Goal: Task Accomplishment & Management: Use online tool/utility

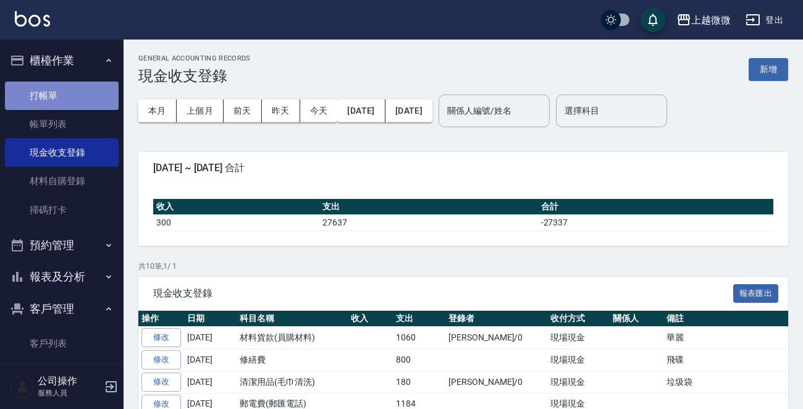
click at [78, 86] on link "打帳單" at bounding box center [62, 96] width 114 height 28
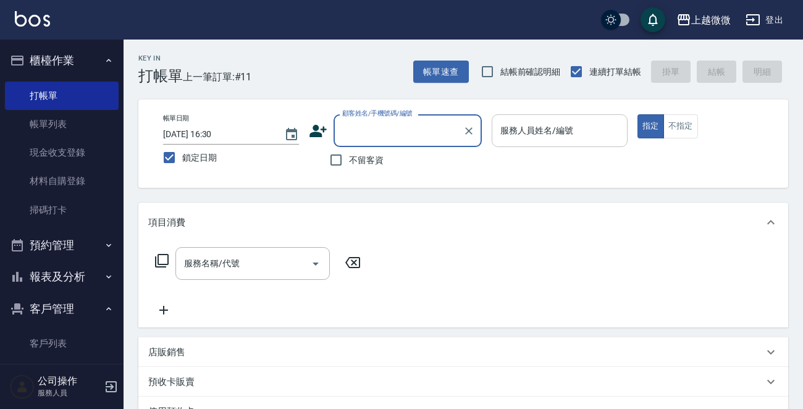
click at [569, 123] on div "服務人員姓名/編號 服務人員姓名/編號" at bounding box center [560, 130] width 136 height 33
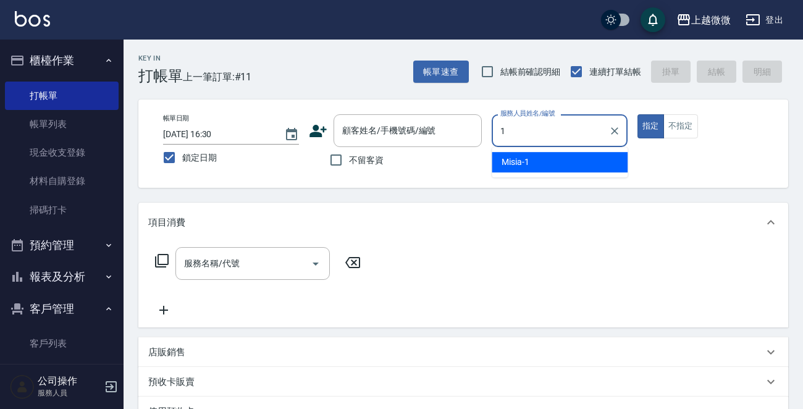
click at [560, 169] on div "Misia -1" at bounding box center [560, 162] width 136 height 20
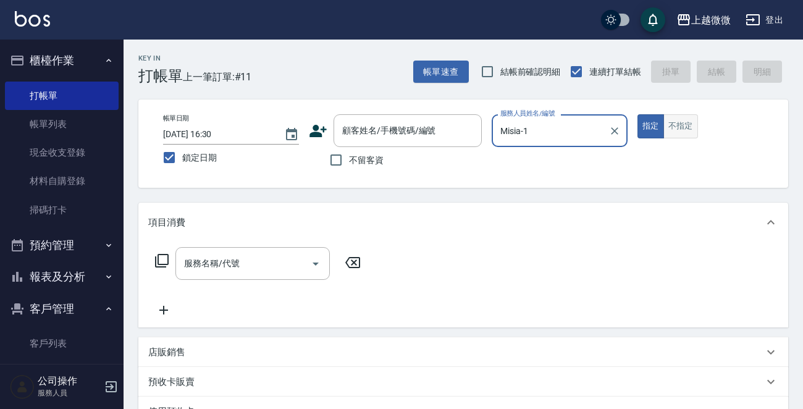
type input "Misia-1"
click at [681, 121] on button "不指定" at bounding box center [680, 126] width 35 height 24
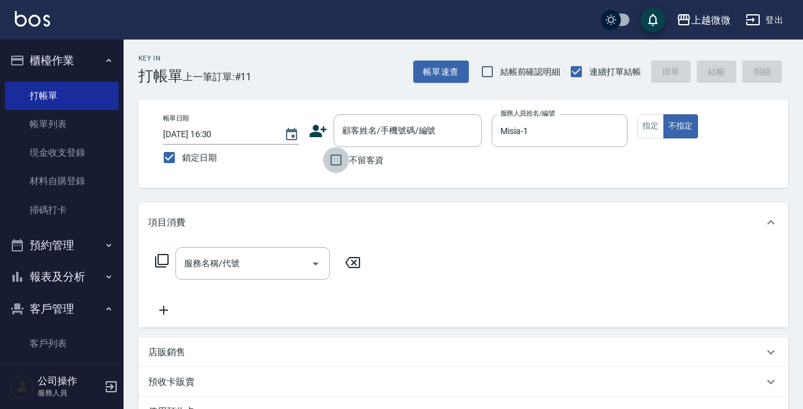
click at [332, 163] on input "不留客資" at bounding box center [336, 160] width 26 height 26
checkbox input "true"
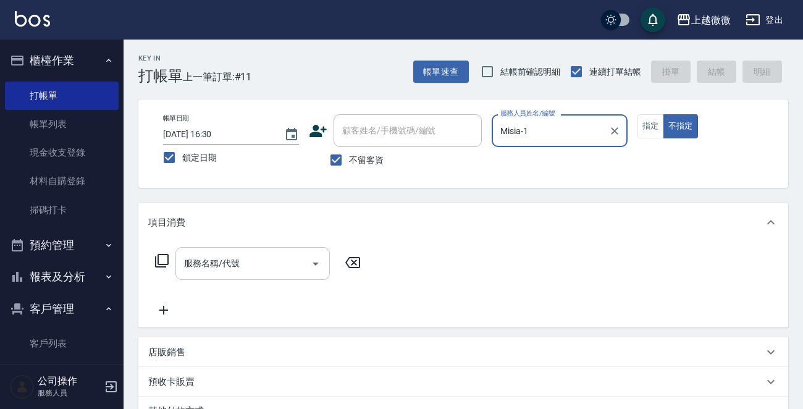
click at [243, 271] on input "服務名稱/代號" at bounding box center [243, 264] width 125 height 22
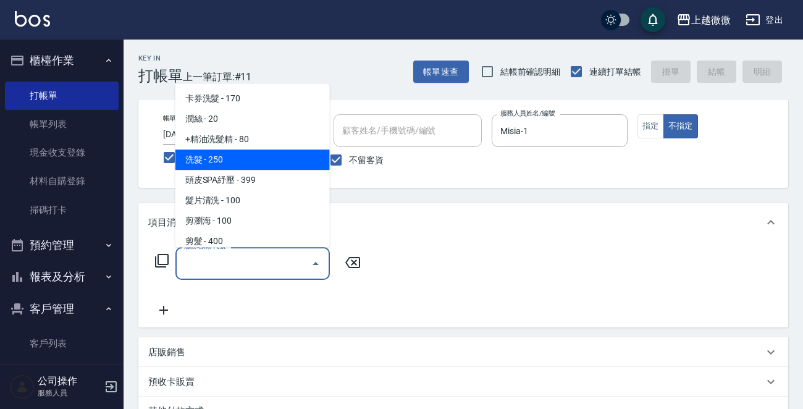
click at [240, 150] on span "洗髮 - 250" at bounding box center [252, 159] width 154 height 20
type input "洗髮(A03)"
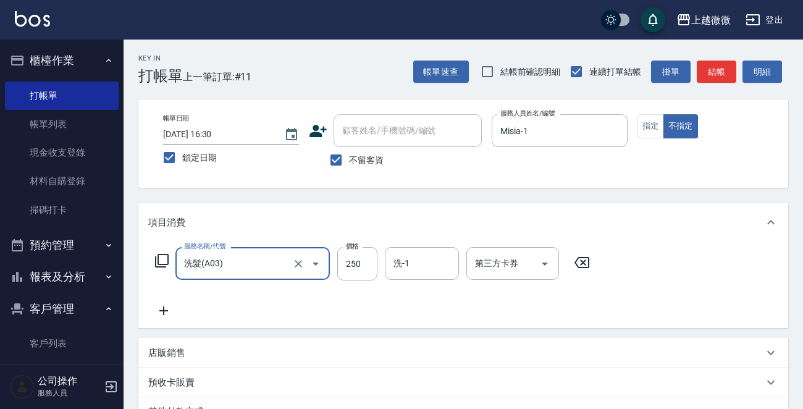
click at [162, 315] on icon at bounding box center [163, 310] width 31 height 15
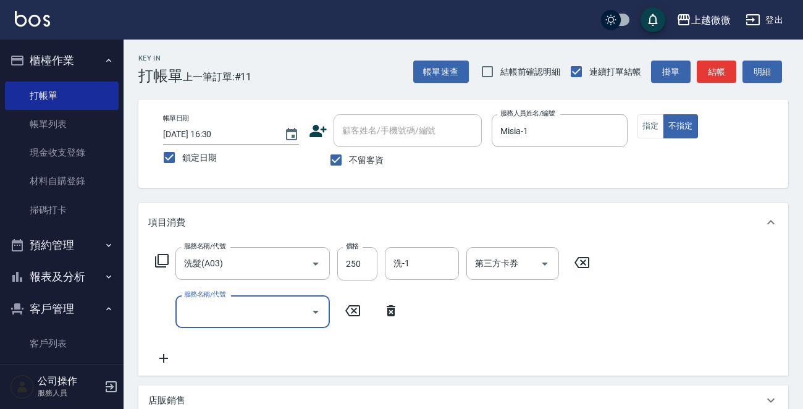
click at [197, 314] on input "服務名稱/代號" at bounding box center [243, 312] width 125 height 22
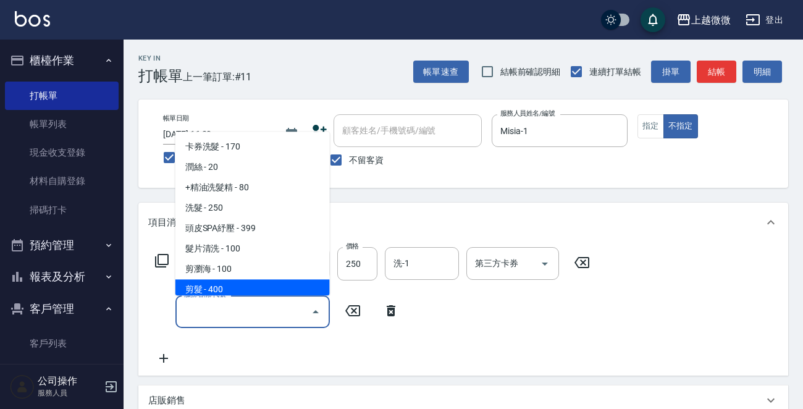
click at [229, 287] on span "剪髮 - 400" at bounding box center [252, 290] width 154 height 20
type input "剪髮(B02)"
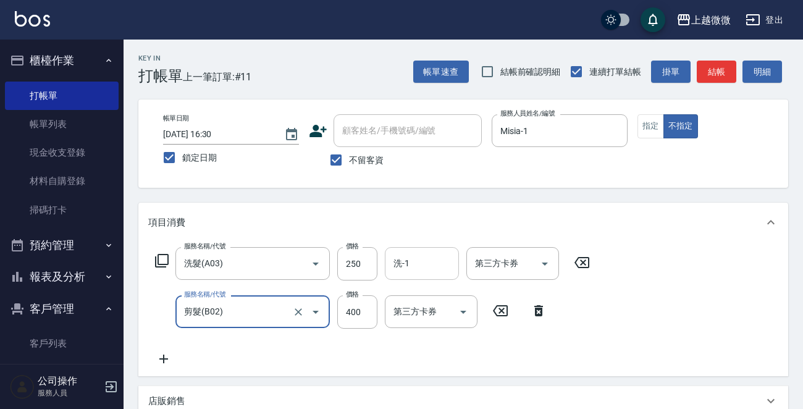
click at [424, 259] on input "洗-1" at bounding box center [421, 264] width 63 height 22
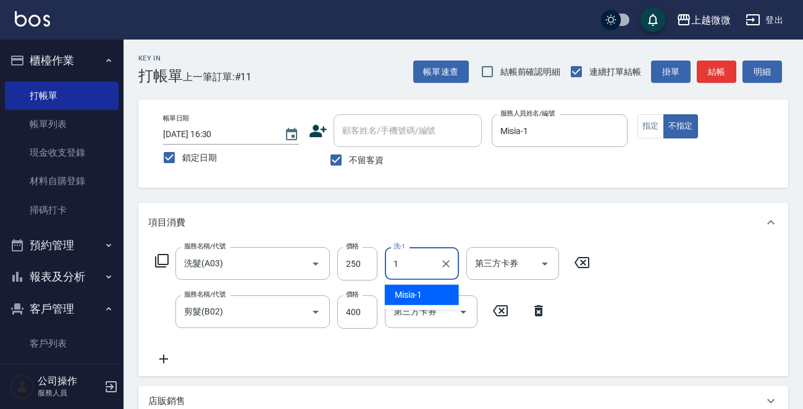
click at [426, 288] on div "Misia -1" at bounding box center [422, 295] width 74 height 20
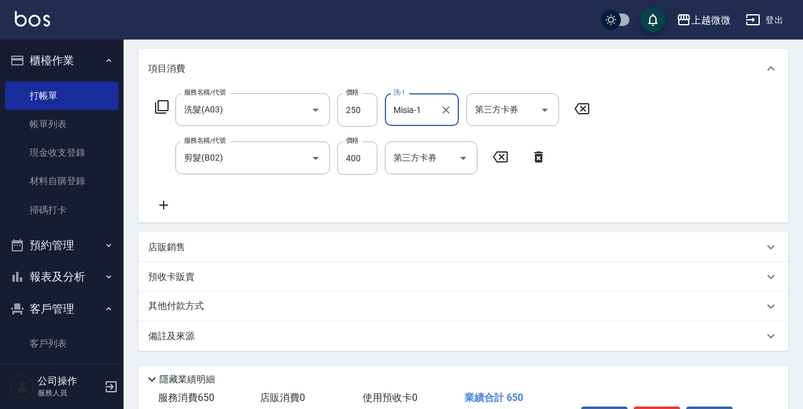
scroll to position [233, 0]
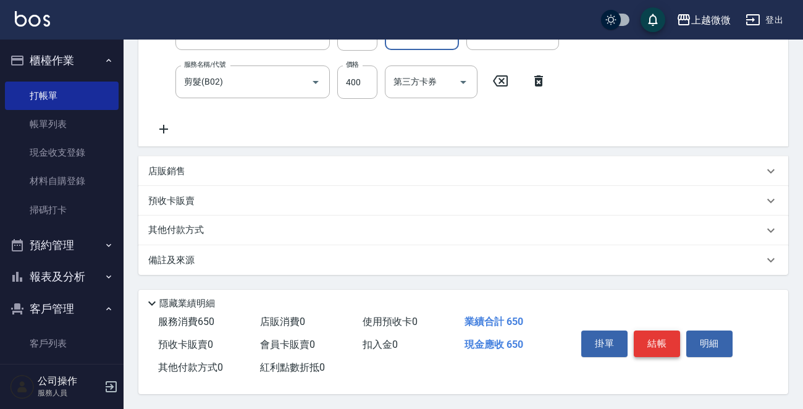
type input "Misia-1"
click at [650, 334] on button "結帳" at bounding box center [657, 343] width 46 height 26
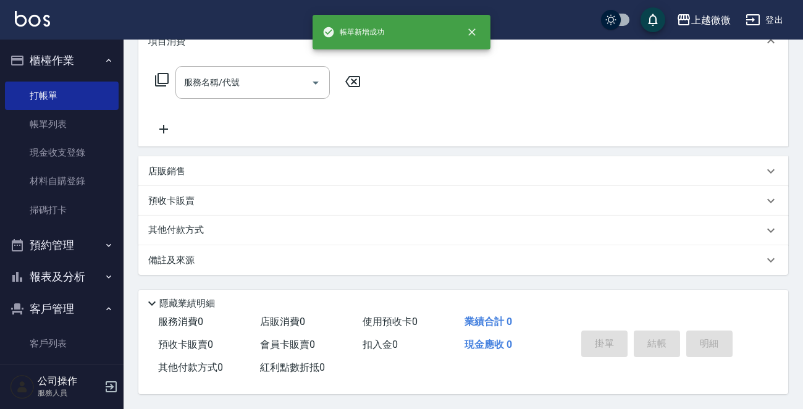
scroll to position [0, 0]
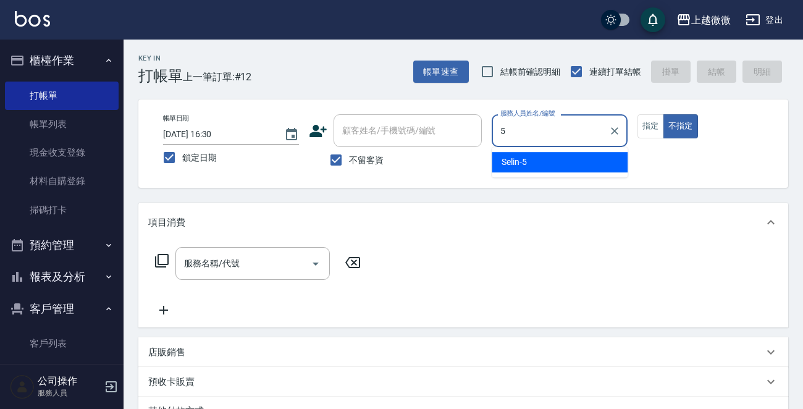
click at [542, 160] on div "Selin -5" at bounding box center [560, 162] width 136 height 20
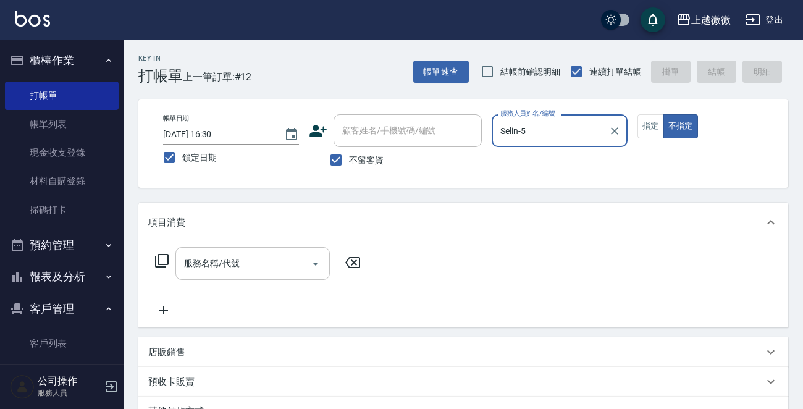
type input "Selin-5"
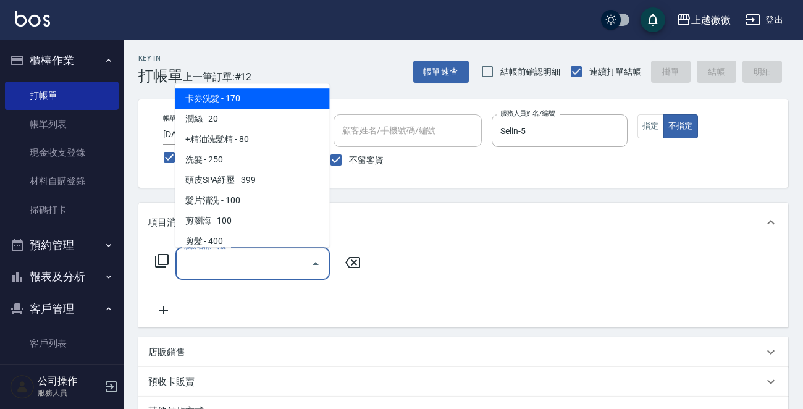
click at [227, 269] on input "服務名稱/代號" at bounding box center [243, 264] width 125 height 22
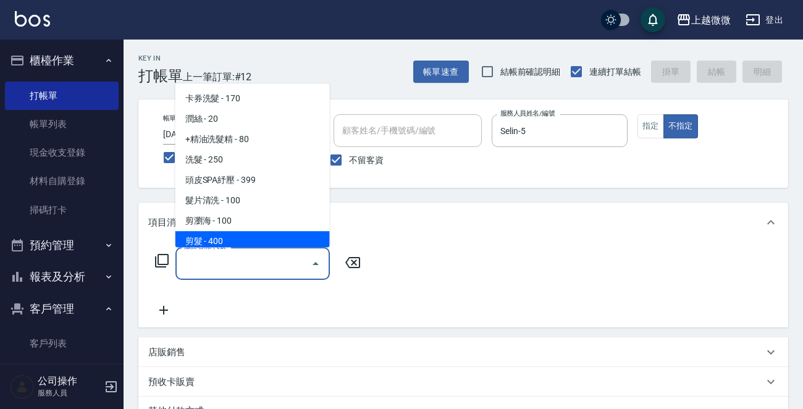
click at [241, 233] on span "剪髮 - 400" at bounding box center [252, 241] width 154 height 20
type input "剪髮(B02)"
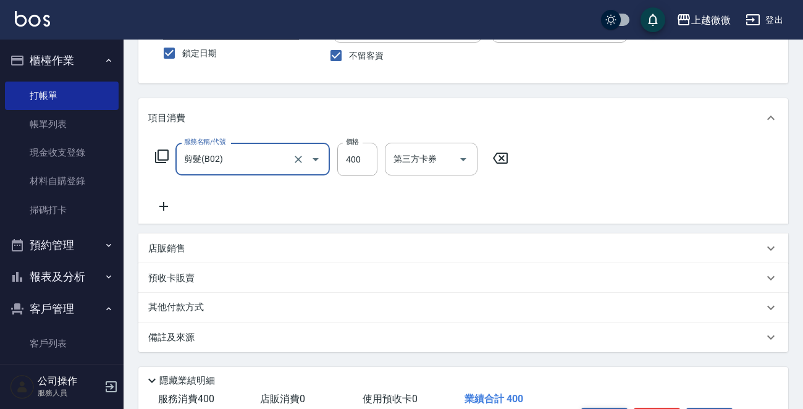
scroll to position [185, 0]
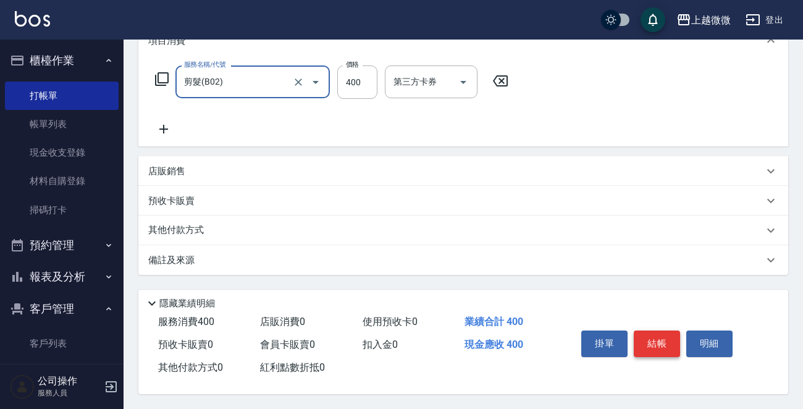
click at [666, 336] on button "結帳" at bounding box center [657, 343] width 46 height 26
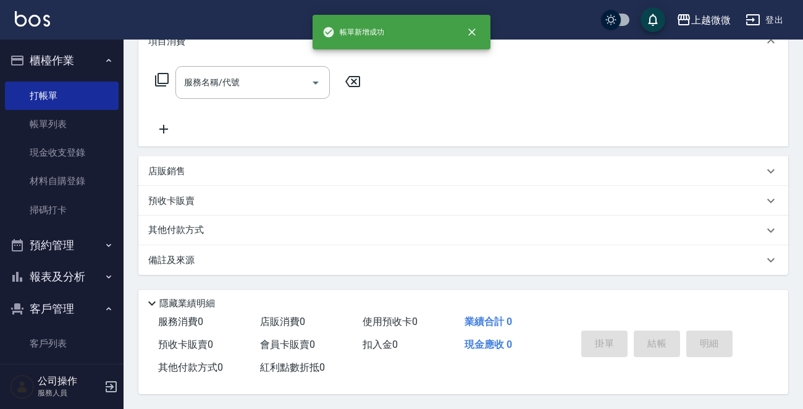
scroll to position [0, 0]
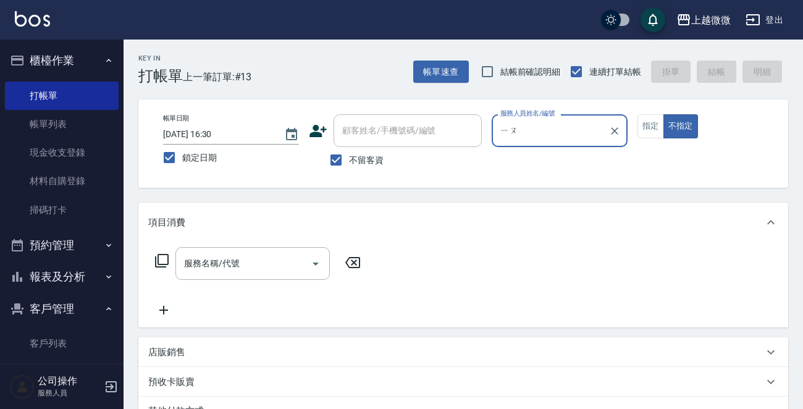
type input "由"
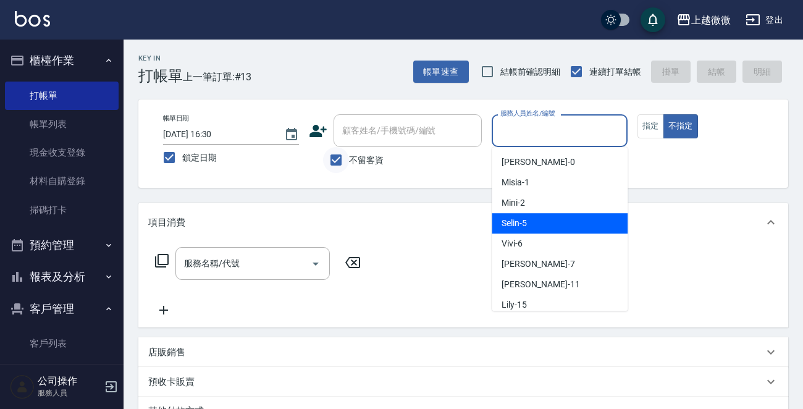
drag, startPoint x: 338, startPoint y: 161, endPoint x: 352, endPoint y: 153, distance: 16.3
click at [339, 161] on input "不留客資" at bounding box center [336, 160] width 26 height 26
checkbox input "false"
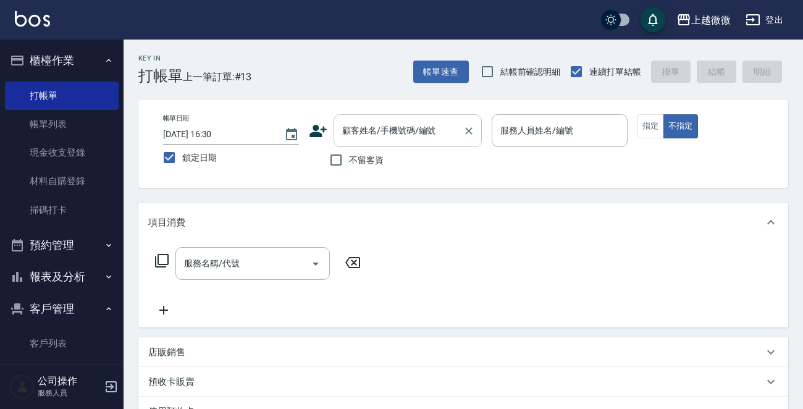
click at [377, 133] on div "顧客姓名/手機號碼/編號 顧客姓名/手機號碼/編號" at bounding box center [408, 130] width 148 height 33
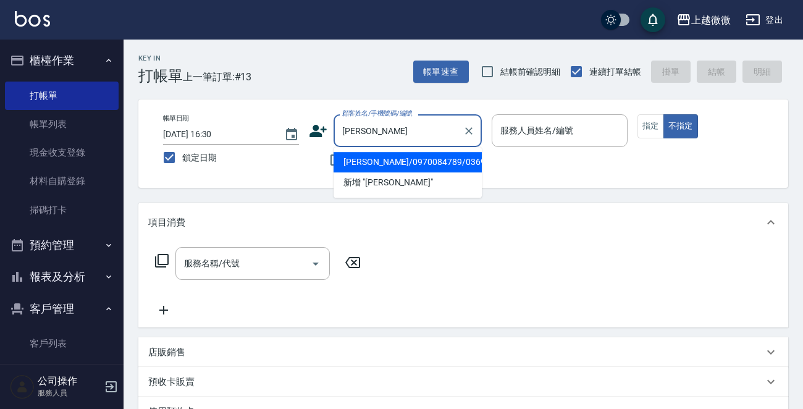
click at [424, 151] on ul "[PERSON_NAME]/0970084789/0369 新增 "[PERSON_NAME]"" at bounding box center [408, 172] width 148 height 51
click at [421, 158] on li "[PERSON_NAME]/0970084789/0369" at bounding box center [408, 162] width 148 height 20
type input "[PERSON_NAME]/0970084789/0369"
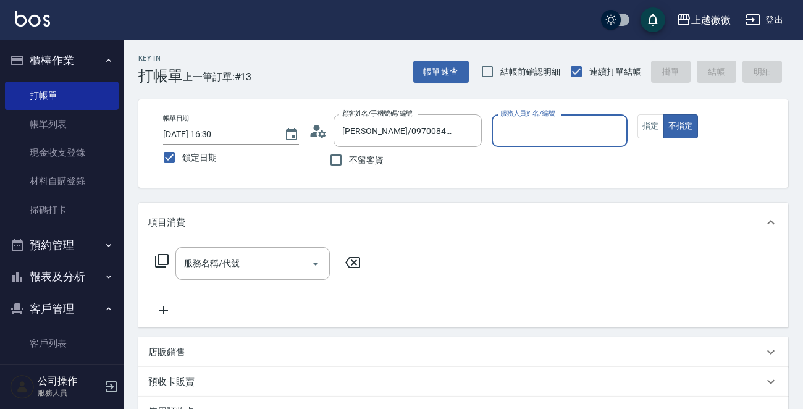
type input "Selin-5"
click at [531, 129] on input "Selin-5" at bounding box center [550, 131] width 106 height 22
click at [648, 132] on button "指定" at bounding box center [650, 126] width 27 height 24
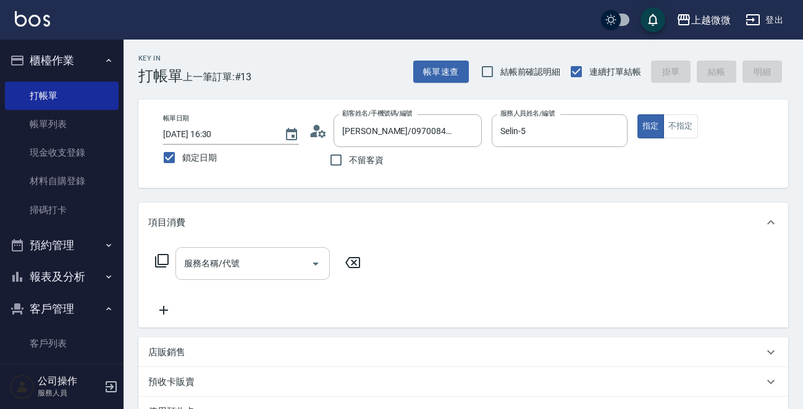
click at [245, 268] on input "服務名稱/代號" at bounding box center [243, 264] width 125 height 22
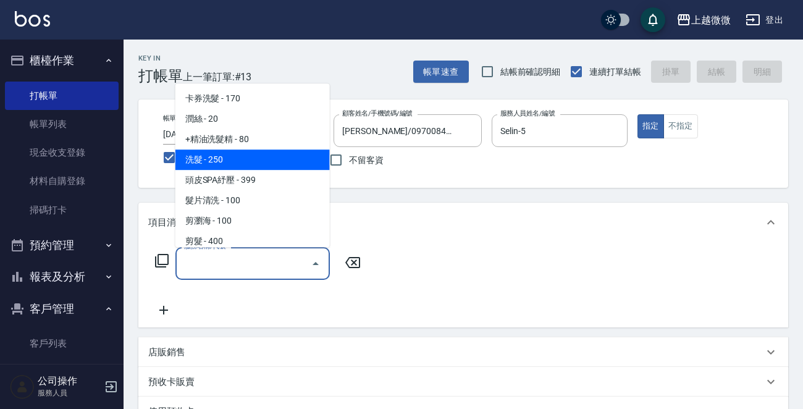
click at [254, 153] on span "洗髮 - 250" at bounding box center [252, 159] width 154 height 20
type input "洗髮(A03)"
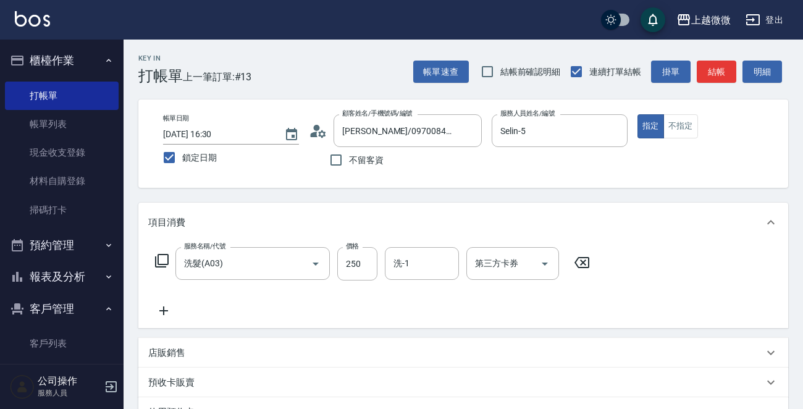
click at [167, 308] on icon at bounding box center [163, 310] width 31 height 15
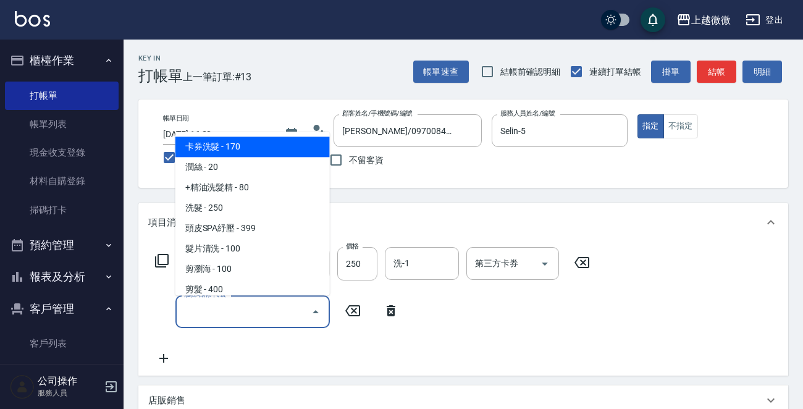
click at [220, 313] on input "服務名稱/代號" at bounding box center [243, 312] width 125 height 22
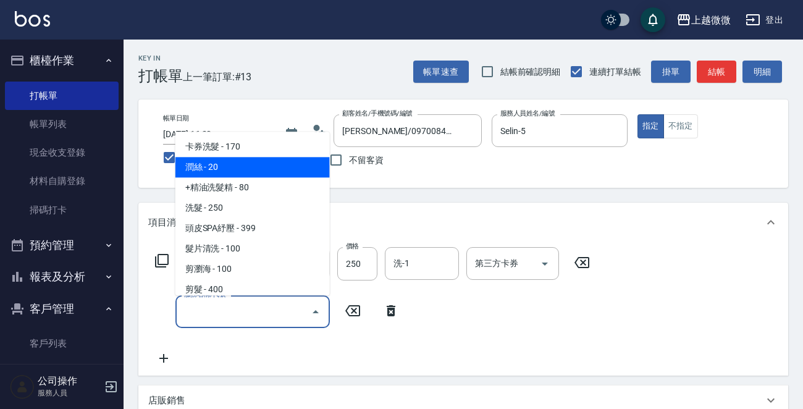
click at [247, 169] on span "潤絲 - 20" at bounding box center [252, 167] width 154 height 20
type input "潤絲(A01)"
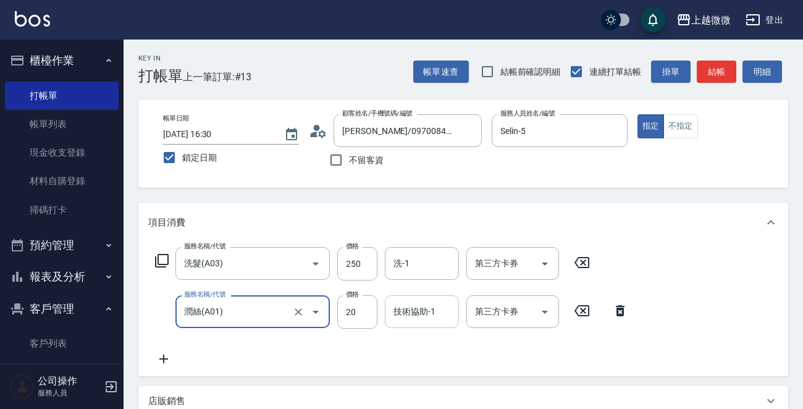
click at [406, 309] on div "技術協助-1 技術協助-1" at bounding box center [422, 311] width 74 height 33
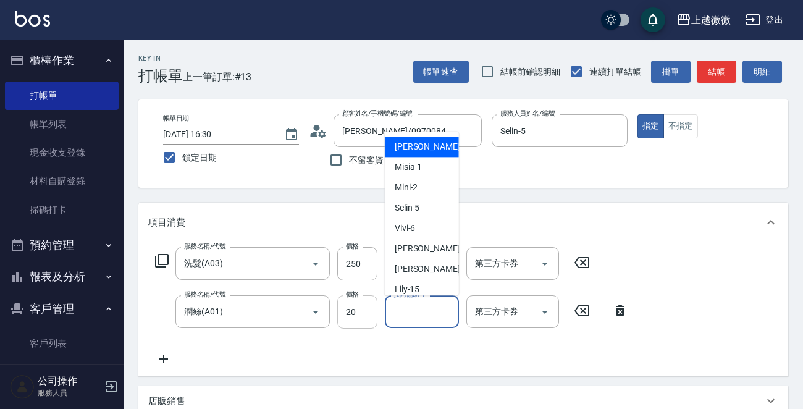
click at [359, 309] on input "20" at bounding box center [357, 311] width 40 height 33
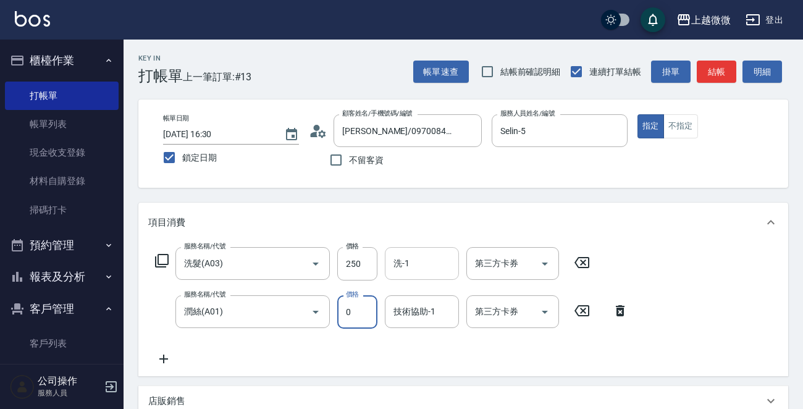
type input "0"
click at [421, 265] on input "洗-1" at bounding box center [421, 264] width 63 height 22
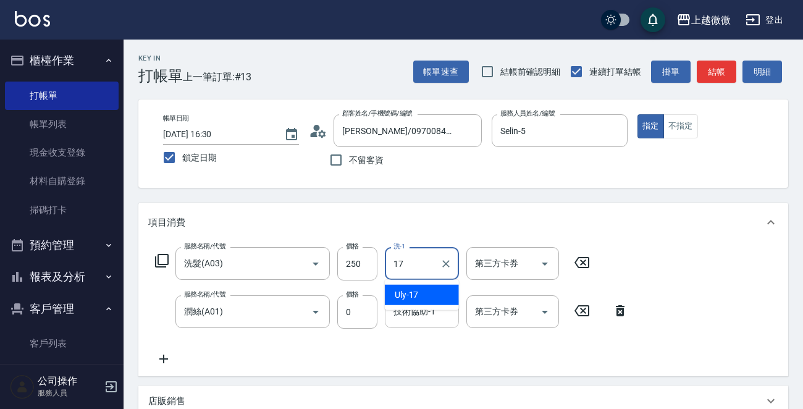
click at [416, 296] on span "Uly -17" at bounding box center [407, 294] width 24 height 13
type input "Uly-17"
click at [416, 313] on input "技術協助-1" at bounding box center [421, 312] width 63 height 22
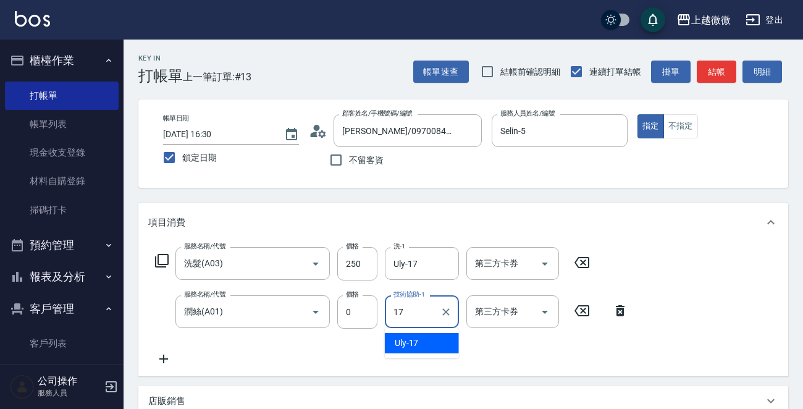
drag, startPoint x: 425, startPoint y: 340, endPoint x: 413, endPoint y: 335, distance: 12.5
click at [424, 340] on div "Uly -17" at bounding box center [422, 343] width 74 height 20
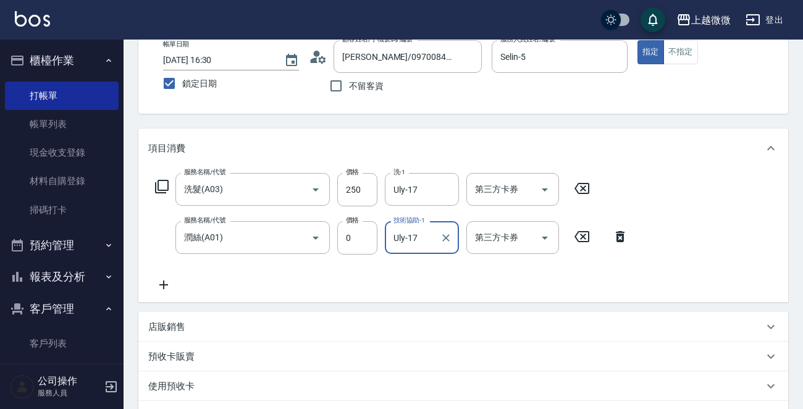
scroll to position [262, 0]
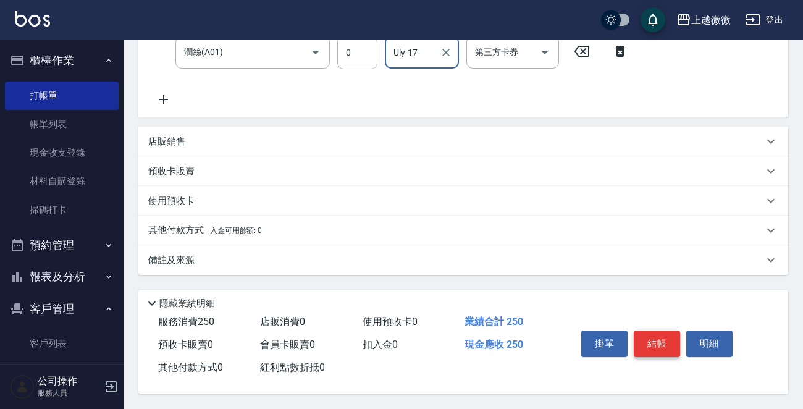
type input "Uly-17"
click at [661, 343] on button "結帳" at bounding box center [657, 343] width 46 height 26
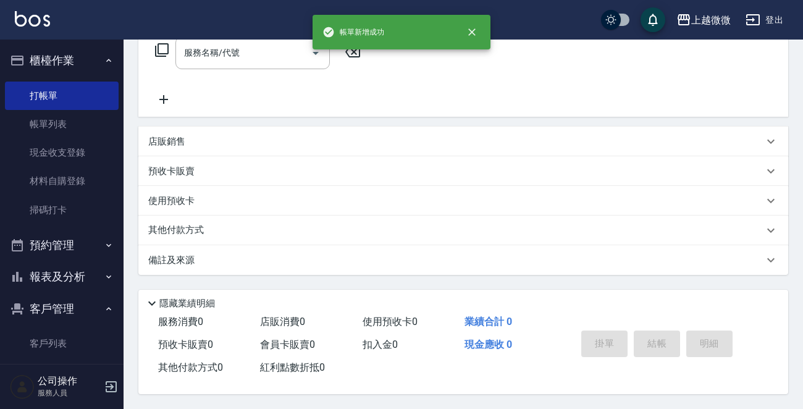
scroll to position [0, 0]
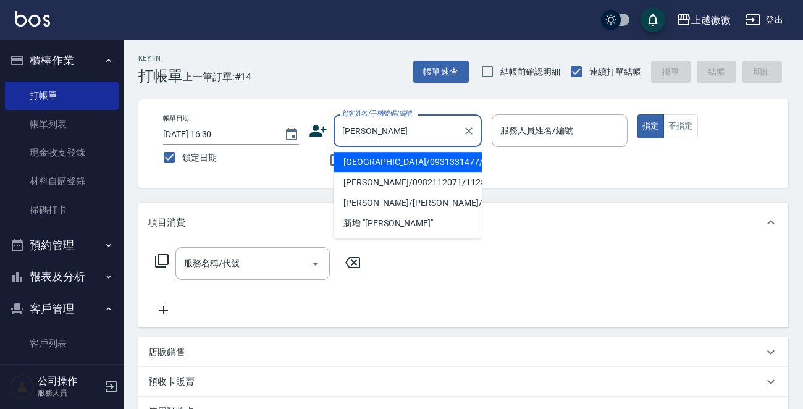
click at [383, 162] on li "[GEOGRAPHIC_DATA]/0931331477/6032" at bounding box center [408, 162] width 148 height 20
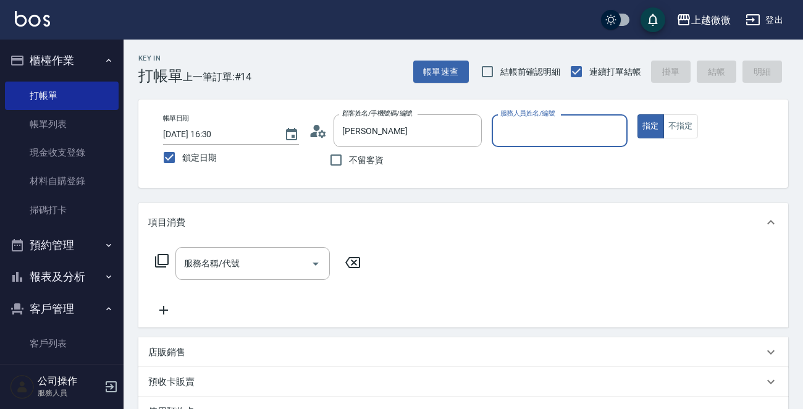
type input "[GEOGRAPHIC_DATA]/0931331477/6032"
type input "Selin-5"
click at [209, 267] on div "服務名稱/代號 服務名稱/代號" at bounding box center [252, 263] width 154 height 33
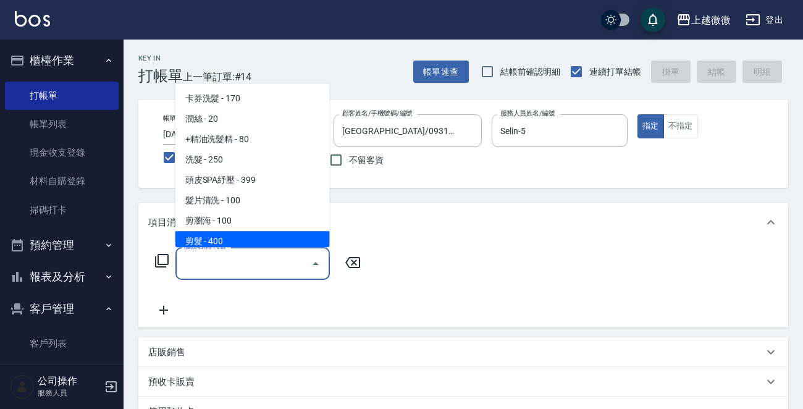
click at [225, 239] on span "剪髮 - 400" at bounding box center [252, 241] width 154 height 20
type input "剪髮(B02)"
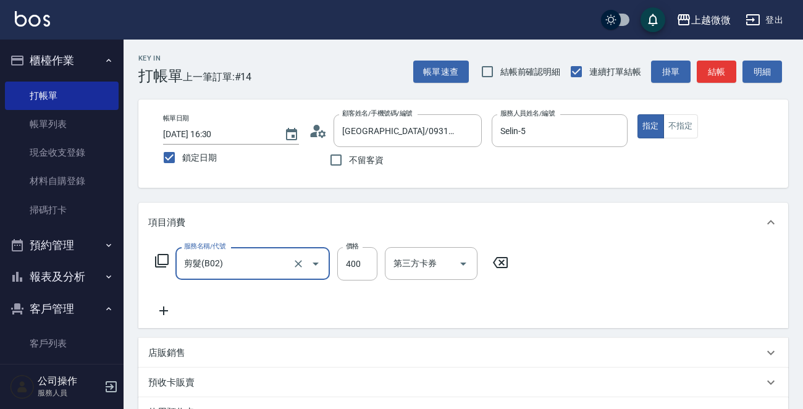
click at [161, 310] on icon at bounding box center [163, 310] width 9 height 9
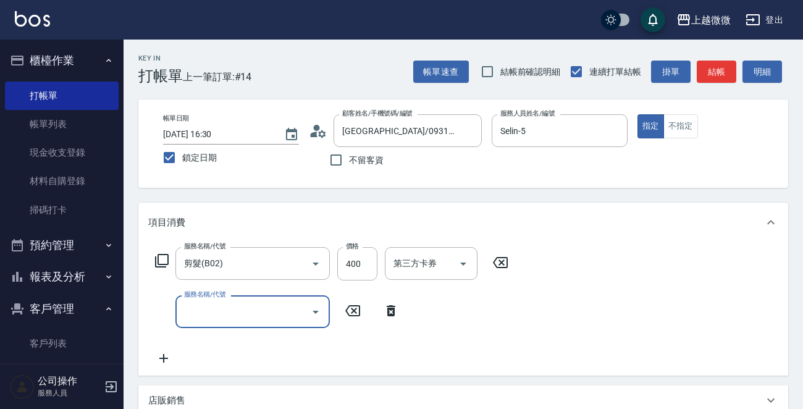
click at [203, 309] on input "服務名稱/代號" at bounding box center [243, 312] width 125 height 22
type input "染髮(D02)"
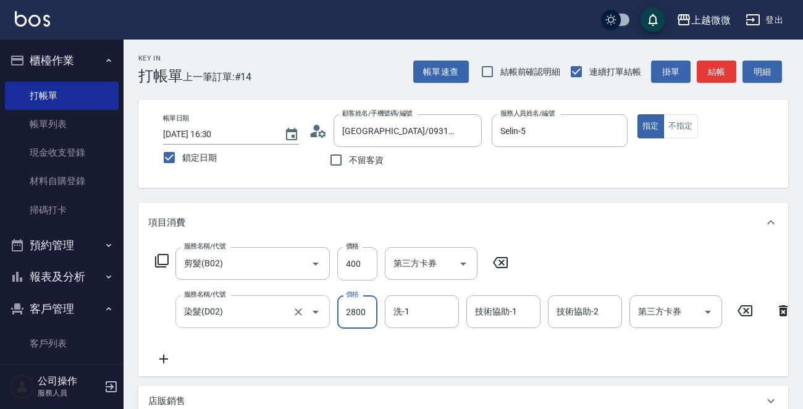
type input "2800"
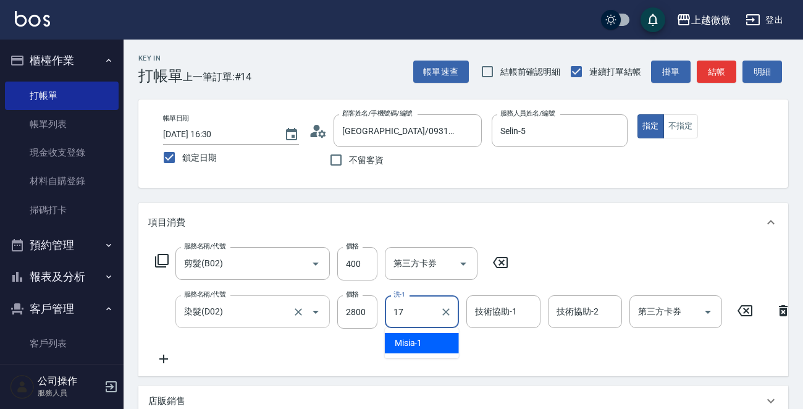
type input "Uly-17"
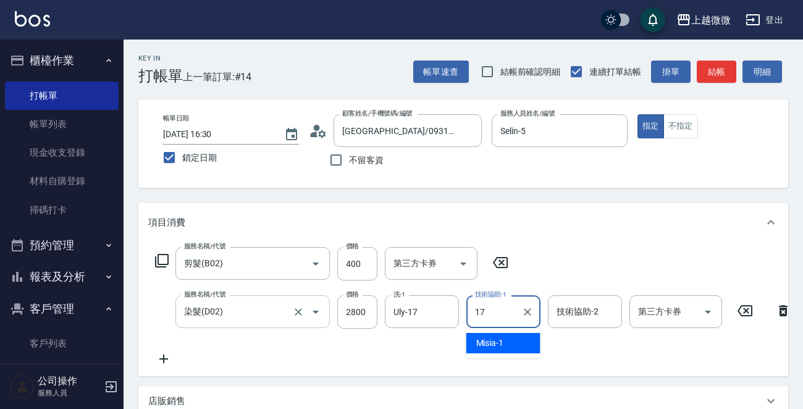
type input "Uly-17"
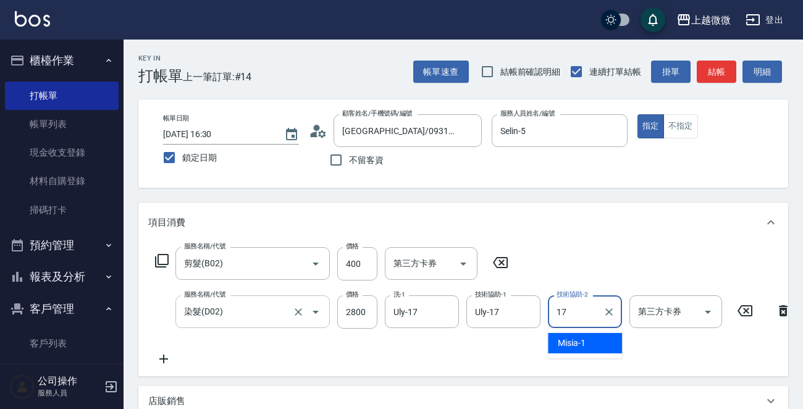
type input "Uly-17"
click at [165, 358] on icon at bounding box center [163, 358] width 31 height 15
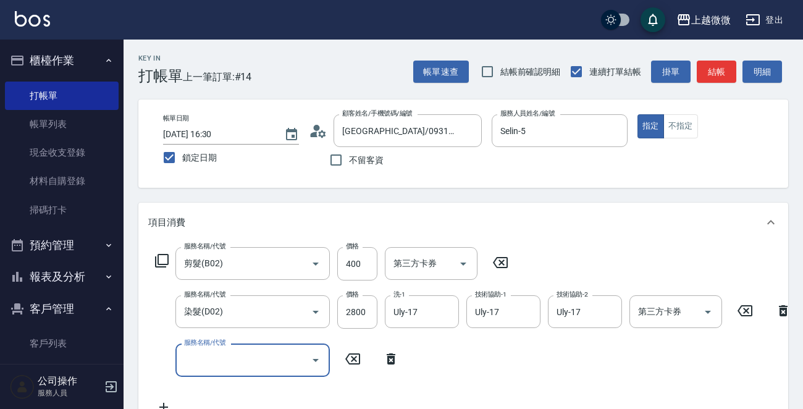
click at [233, 363] on input "服務名稱/代號" at bounding box center [243, 360] width 125 height 22
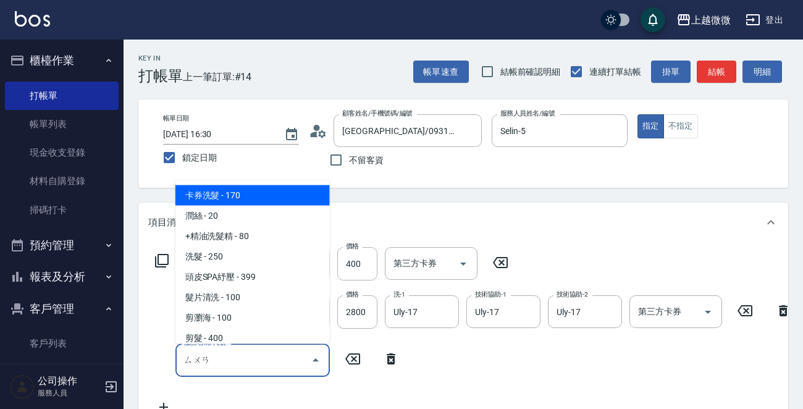
type input "酸"
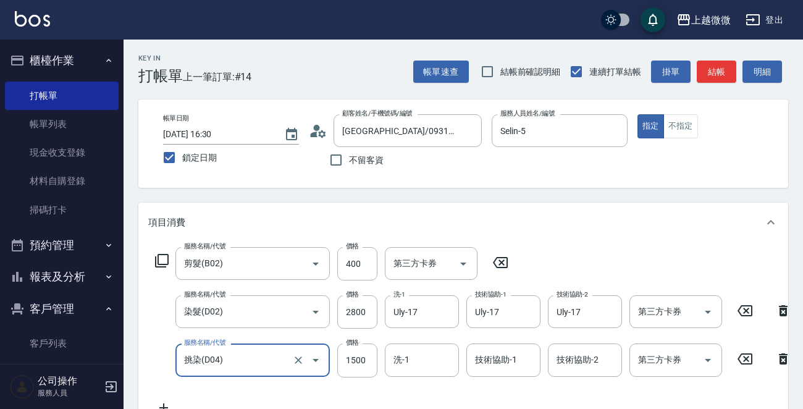
type input "挑染(D04)"
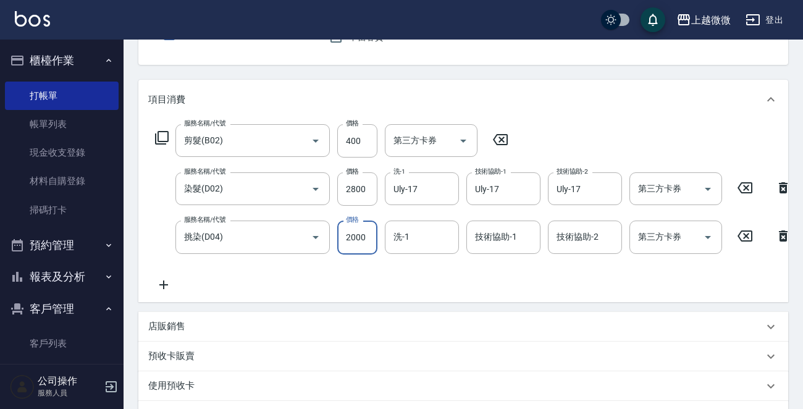
scroll to position [124, 0]
type input "2000"
click at [160, 280] on icon at bounding box center [163, 284] width 31 height 15
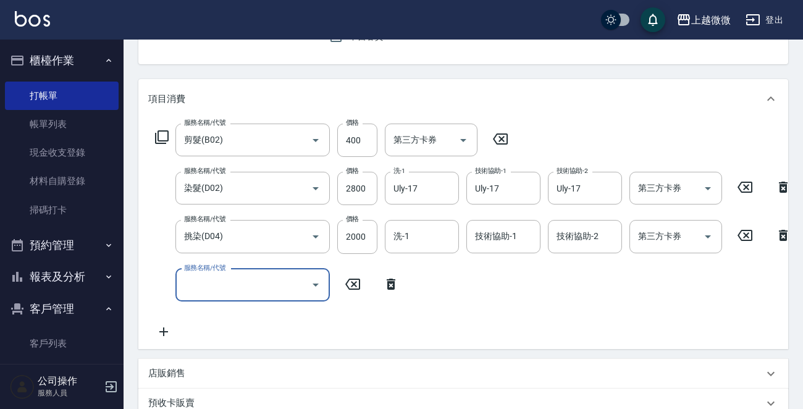
click at [220, 285] on div "服務名稱/代號 服務名稱/代號" at bounding box center [252, 285] width 154 height 33
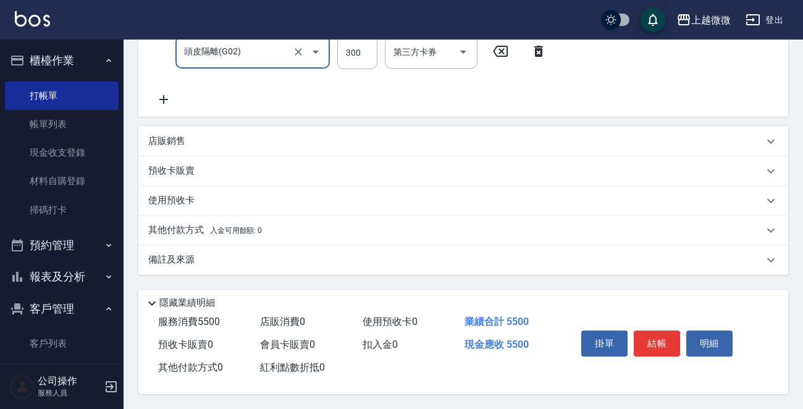
scroll to position [369, 0]
type input "頭皮隔離(G02)"
click at [159, 92] on icon at bounding box center [163, 99] width 31 height 15
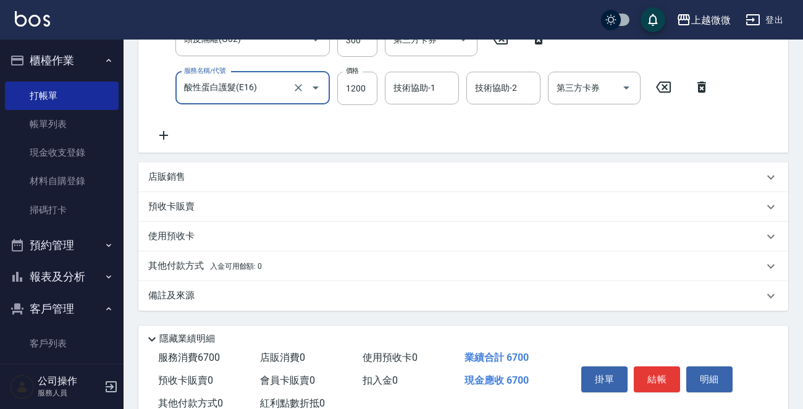
type input "酸性蛋白護髮(E16)"
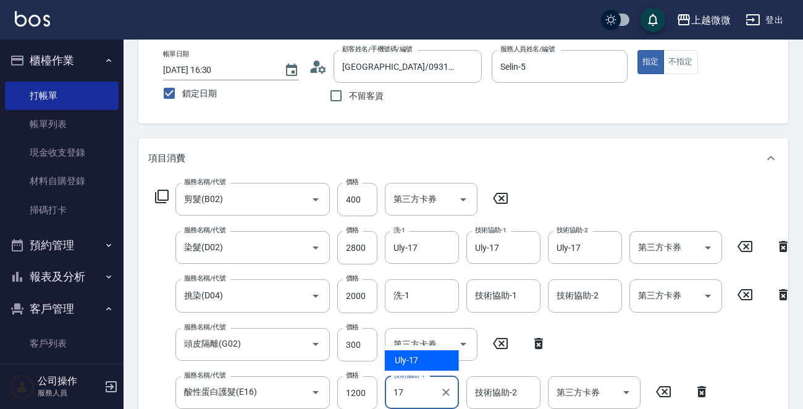
type input "Uly-17"
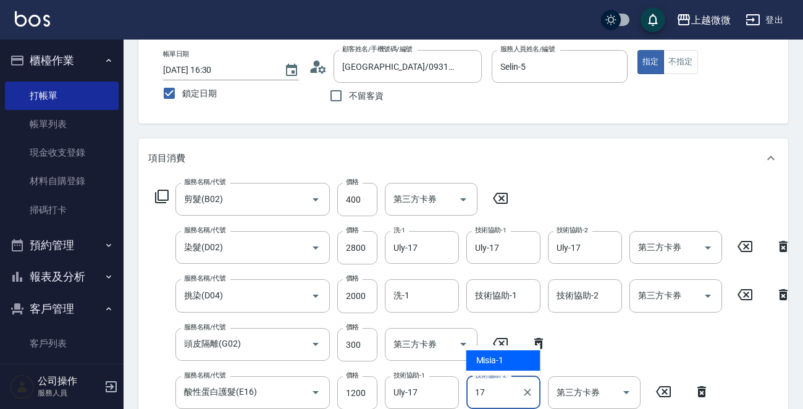
type input "Uly-17"
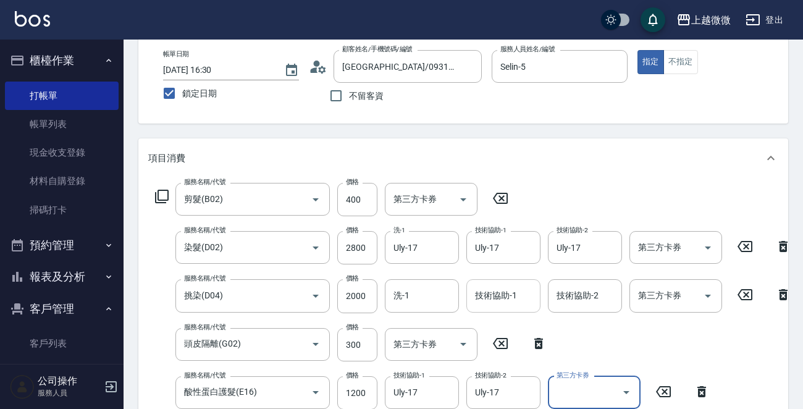
click at [514, 292] on div "技術協助-1 技術協助-1" at bounding box center [503, 295] width 74 height 33
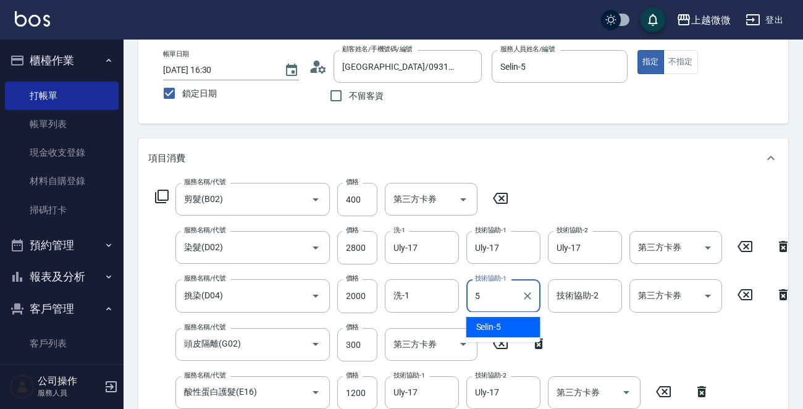
click at [500, 319] on div "Selin -5" at bounding box center [503, 327] width 74 height 20
type input "Selin-5"
click at [579, 303] on input "技術協助-2" at bounding box center [584, 296] width 63 height 22
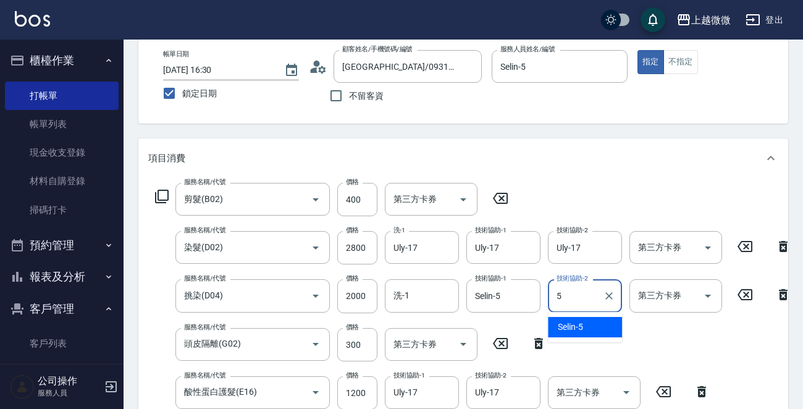
click at [584, 329] on div "Selin -5" at bounding box center [585, 327] width 74 height 20
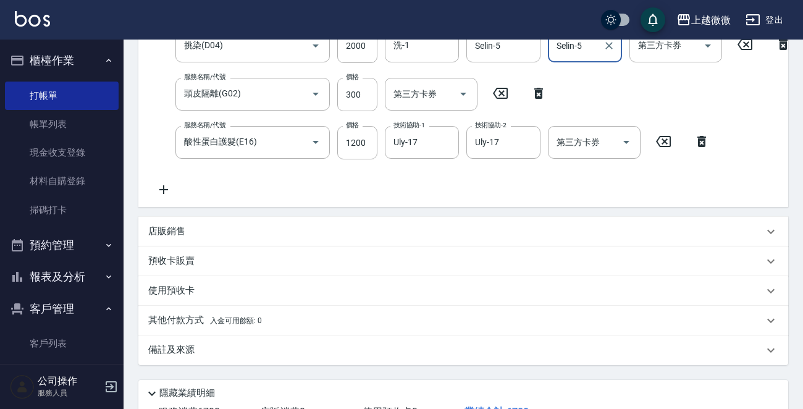
scroll to position [417, 0]
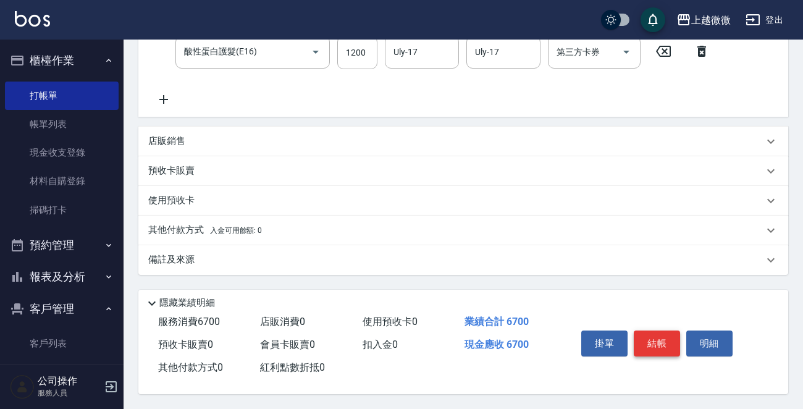
type input "Selin-5"
click at [655, 342] on button "結帳" at bounding box center [657, 343] width 46 height 26
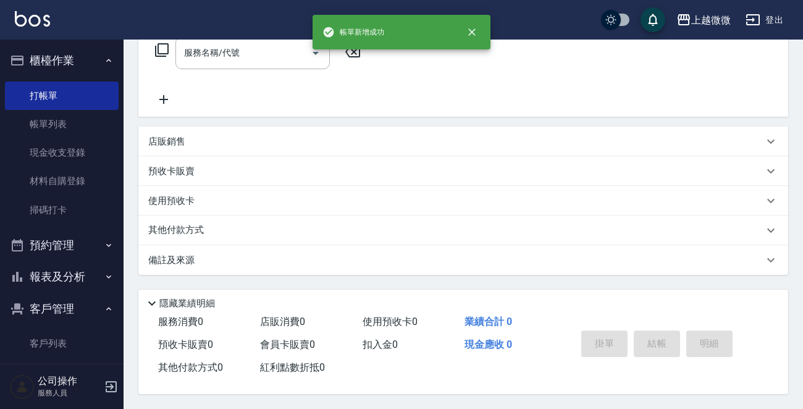
scroll to position [0, 0]
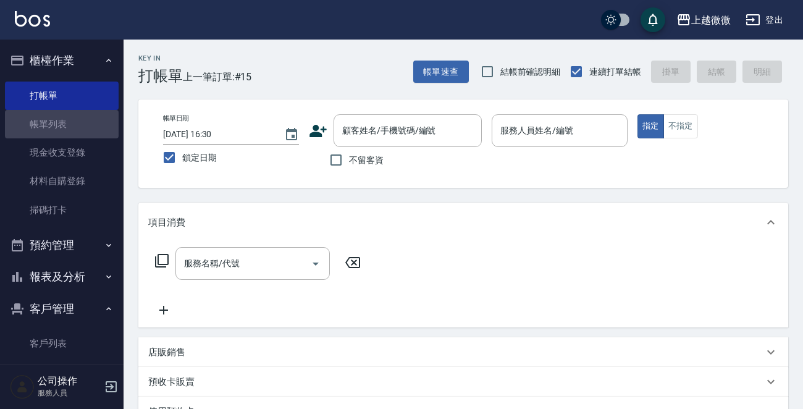
drag, startPoint x: 70, startPoint y: 118, endPoint x: 123, endPoint y: 125, distance: 53.5
click at [71, 118] on link "帳單列表" at bounding box center [62, 124] width 114 height 28
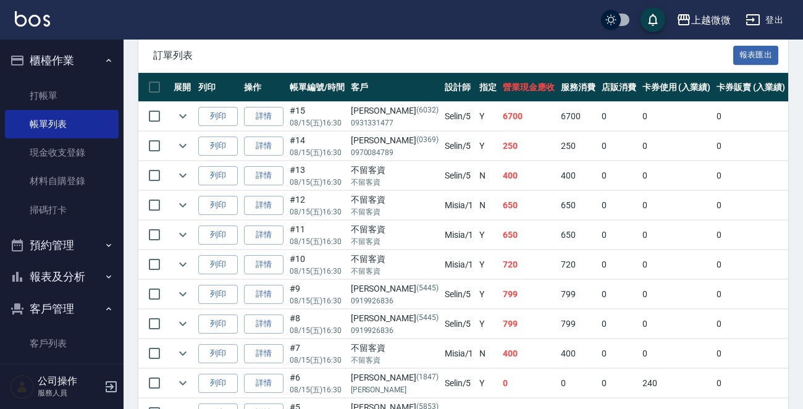
scroll to position [69, 0]
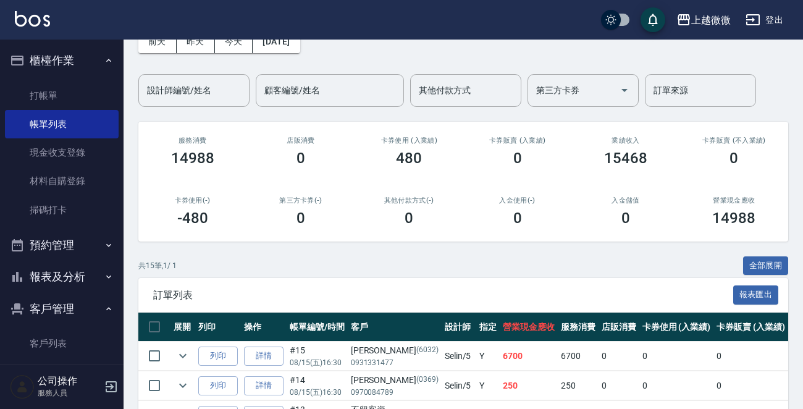
click at [62, 274] on button "報表及分析" at bounding box center [62, 277] width 114 height 32
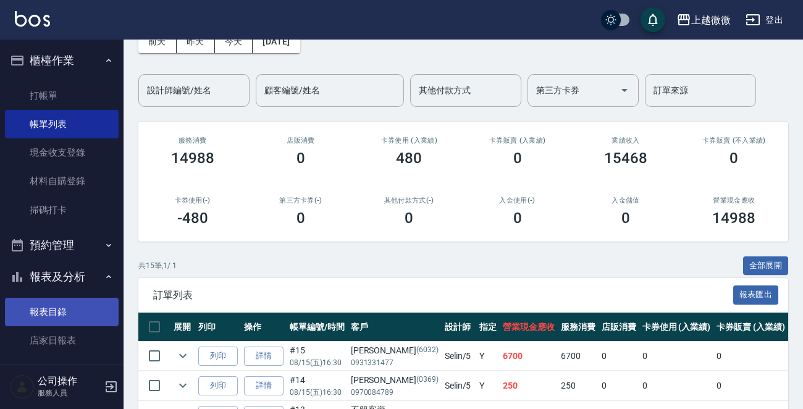
click at [59, 302] on link "報表目錄" at bounding box center [62, 312] width 114 height 28
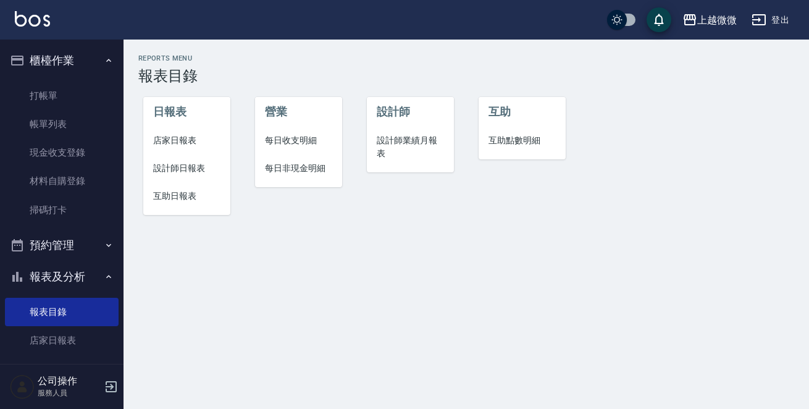
click at [194, 138] on span "店家日報表" at bounding box center [186, 140] width 67 height 13
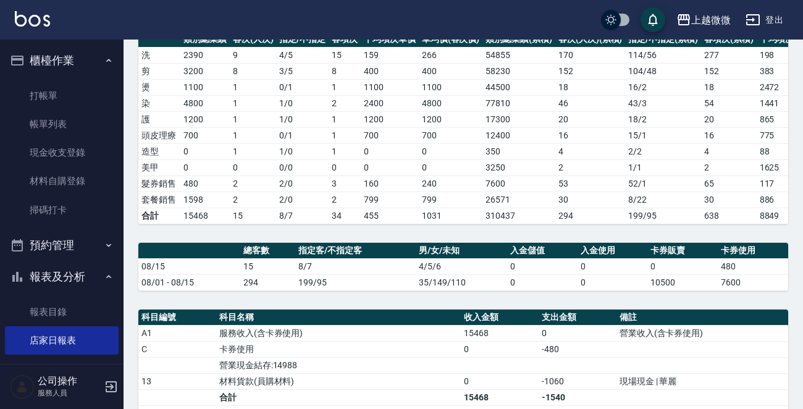
scroll to position [371, 0]
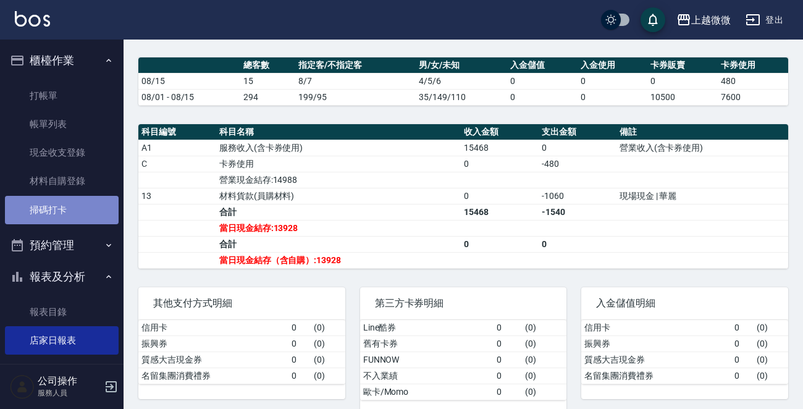
click at [71, 209] on link "掃碼打卡" at bounding box center [62, 210] width 114 height 28
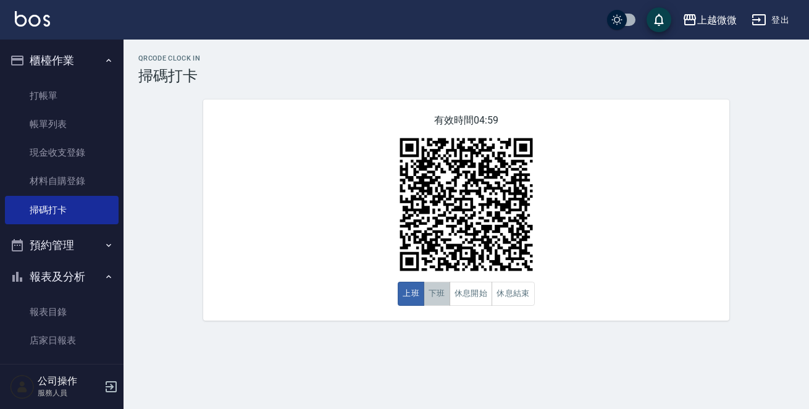
click at [436, 292] on button "下班" at bounding box center [437, 294] width 27 height 24
